Goal: Transaction & Acquisition: Purchase product/service

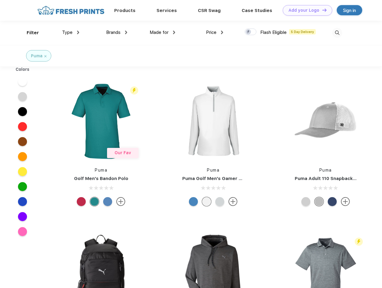
click at [305, 10] on link "Add your Logo Design Tool" at bounding box center [307, 10] width 49 height 10
click at [0, 0] on div "Design Tool" at bounding box center [0, 0] width 0 height 0
click at [322, 10] on link "Add your Logo Design Tool" at bounding box center [307, 10] width 49 height 10
click at [29, 33] on div "Filter" at bounding box center [33, 32] width 12 height 7
click at [71, 32] on span "Type" at bounding box center [67, 32] width 10 height 5
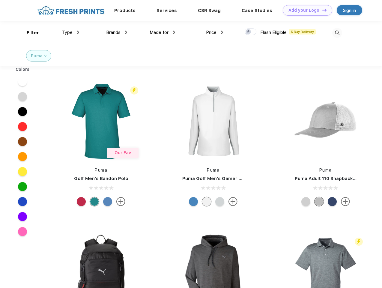
click at [117, 32] on span "Brands" at bounding box center [113, 32] width 14 height 5
click at [162, 32] on span "Made for" at bounding box center [159, 32] width 19 height 5
click at [215, 32] on span "Price" at bounding box center [211, 32] width 10 height 5
click at [251, 32] on div at bounding box center [251, 31] width 12 height 7
click at [249, 32] on input "checkbox" at bounding box center [247, 30] width 4 height 4
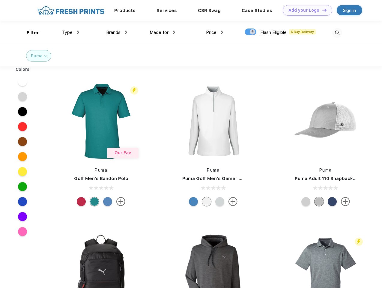
click at [337, 33] on img at bounding box center [337, 33] width 10 height 10
